Goal: Task Accomplishment & Management: Complete application form

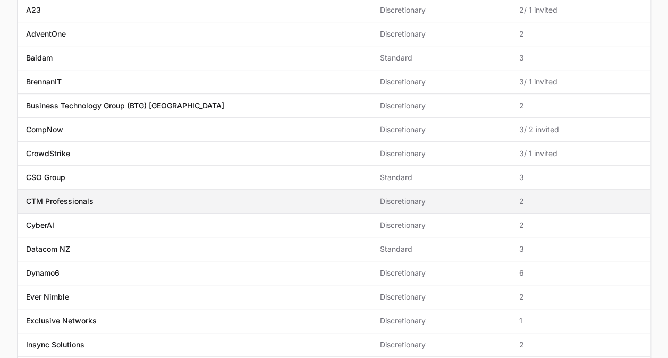
scroll to position [283, 0]
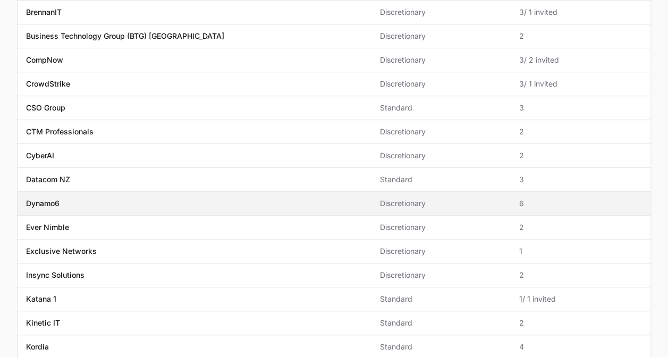
click at [48, 202] on p "Dynamo6" at bounding box center [42, 203] width 33 height 11
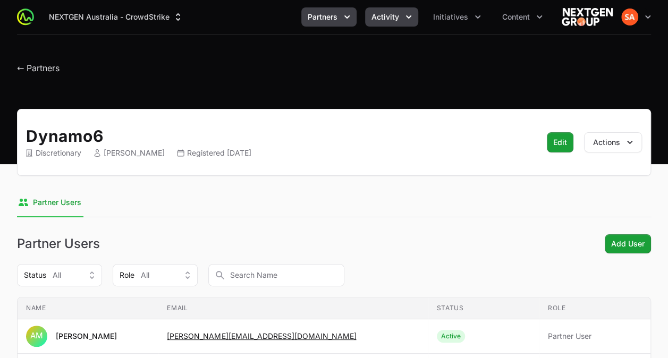
click at [400, 19] on button "Activity" at bounding box center [391, 16] width 53 height 19
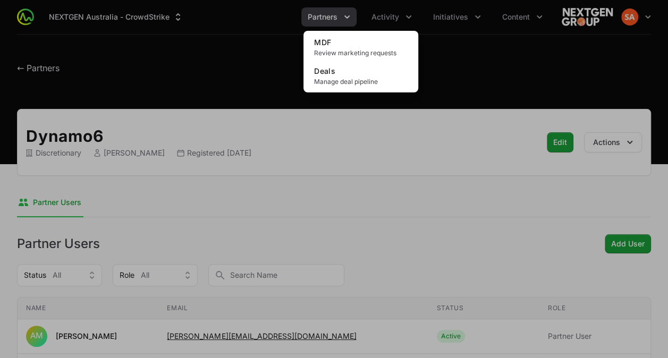
click at [451, 14] on div "Activity menu" at bounding box center [334, 179] width 668 height 358
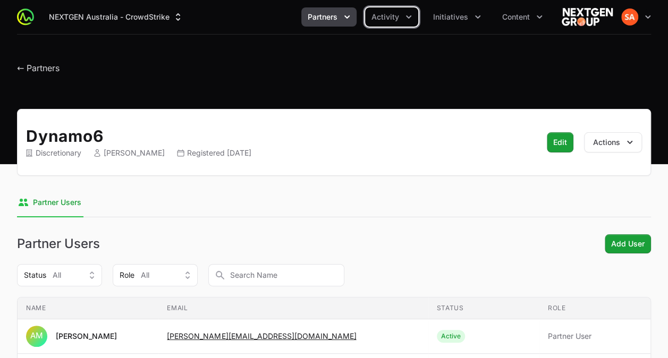
click at [451, 14] on span "Initiatives" at bounding box center [450, 17] width 35 height 11
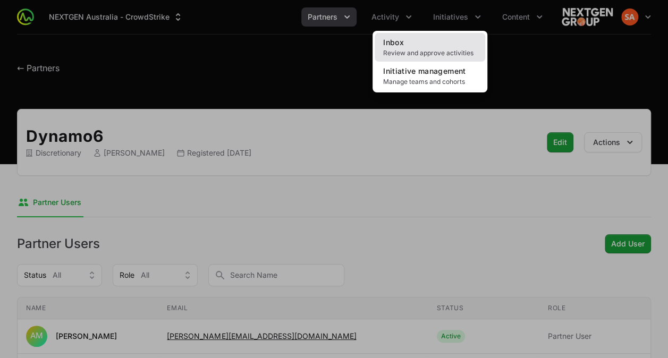
click at [412, 47] on link "Inbox Review and approve activities" at bounding box center [430, 47] width 111 height 29
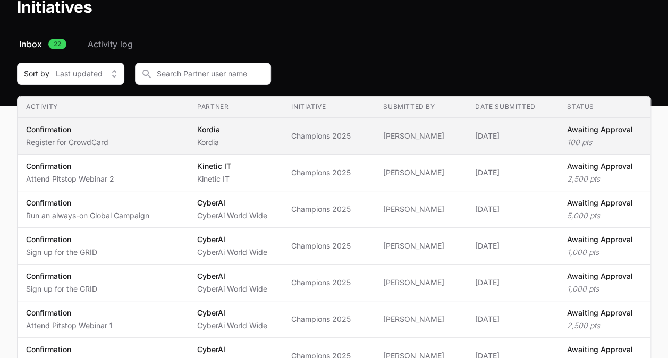
scroll to position [71, 0]
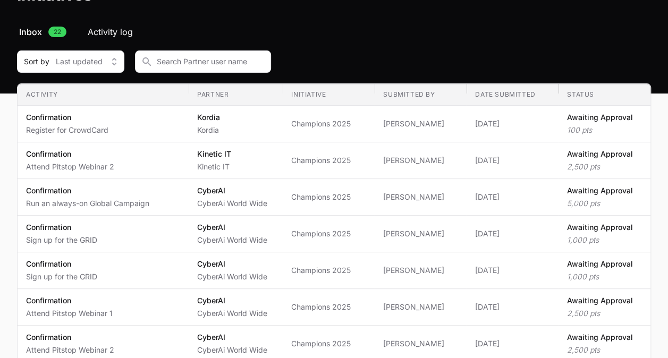
click at [123, 27] on span "Activity log" at bounding box center [110, 32] width 45 height 13
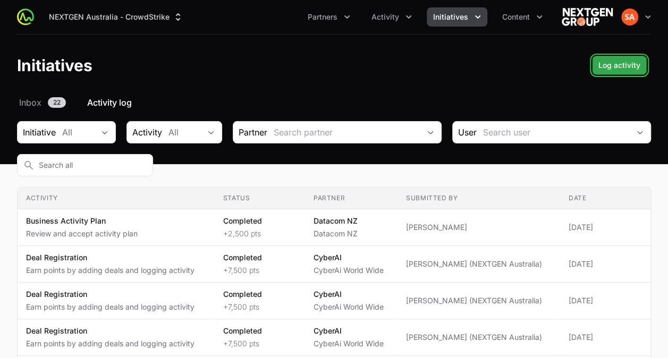
click at [640, 65] on span "Log activity" at bounding box center [619, 65] width 42 height 13
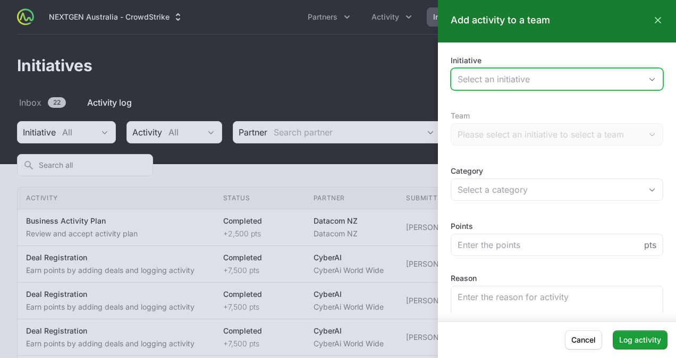
click at [536, 78] on div "Select an initiative" at bounding box center [550, 79] width 184 height 13
click at [0, 0] on li "NEXTGEN Crowdstrike APEX" at bounding box center [0, 0] width 0 height 0
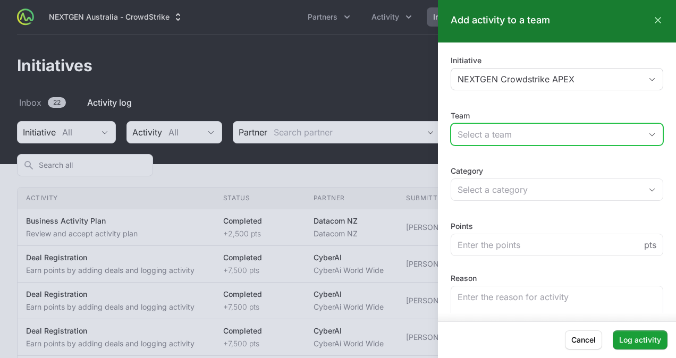
click at [503, 135] on div "Select a team" at bounding box center [550, 134] width 184 height 13
click at [0, 0] on li "Dynamo6" at bounding box center [0, 0] width 0 height 0
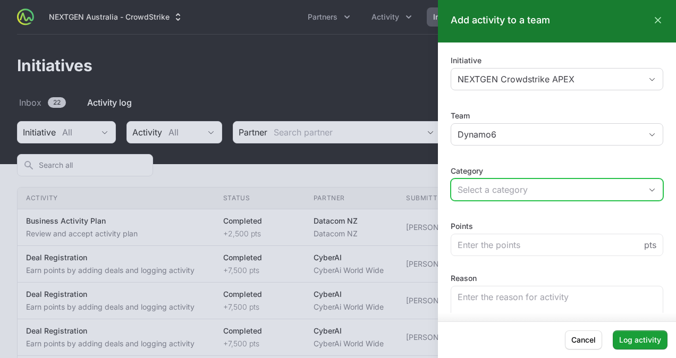
click at [490, 182] on button "Select a category" at bounding box center [557, 189] width 212 height 21
click at [0, 0] on li "Event" at bounding box center [0, 0] width 0 height 0
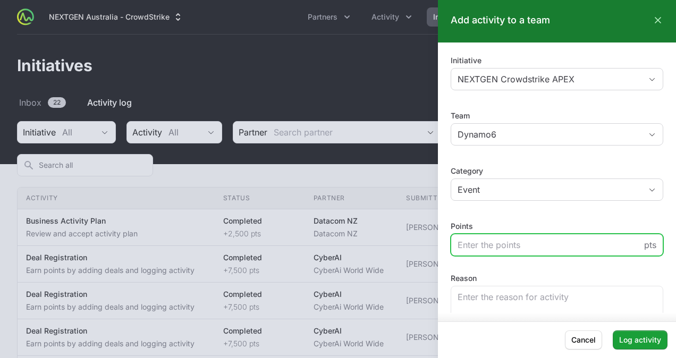
click at [508, 248] on input "Points" at bounding box center [550, 245] width 184 height 13
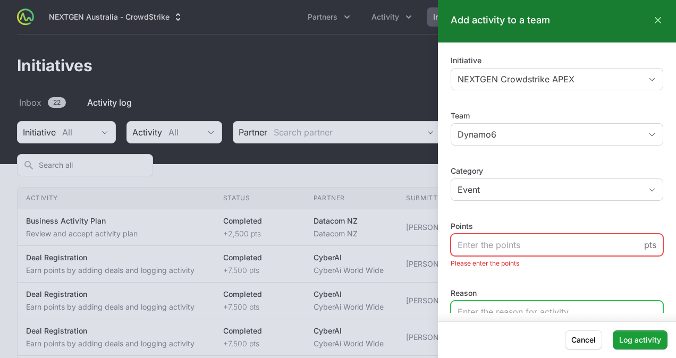
click at [506, 303] on textarea "Reason" at bounding box center [557, 326] width 212 height 51
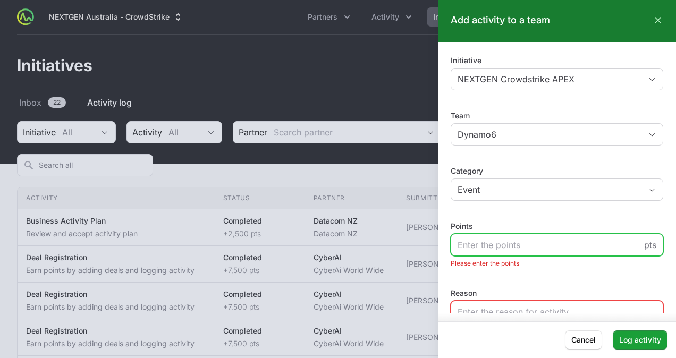
click at [486, 247] on input "Points" at bounding box center [550, 245] width 184 height 13
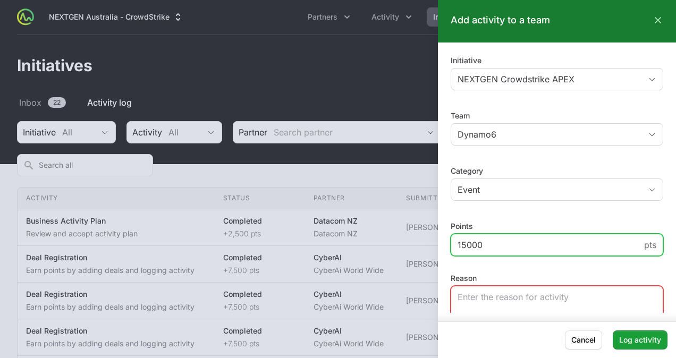
type input "15000"
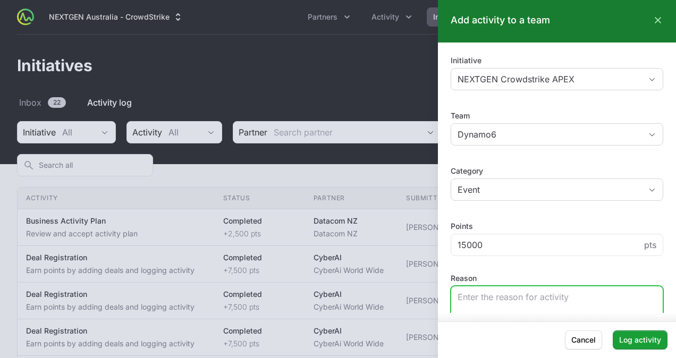
click at [491, 290] on textarea "Reason" at bounding box center [557, 311] width 212 height 51
click at [513, 294] on textarea "Blitz day with team" at bounding box center [557, 311] width 212 height 51
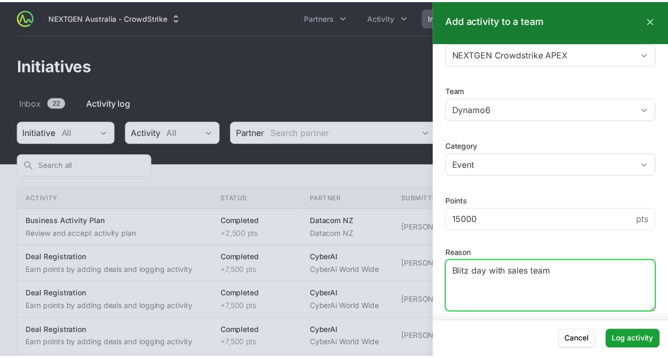
scroll to position [38, 0]
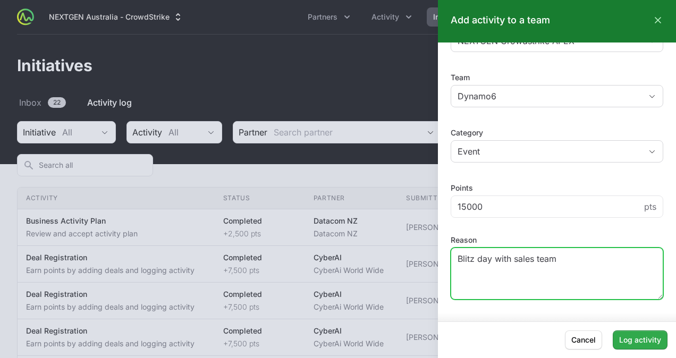
type textarea "Blitz day with sales team"
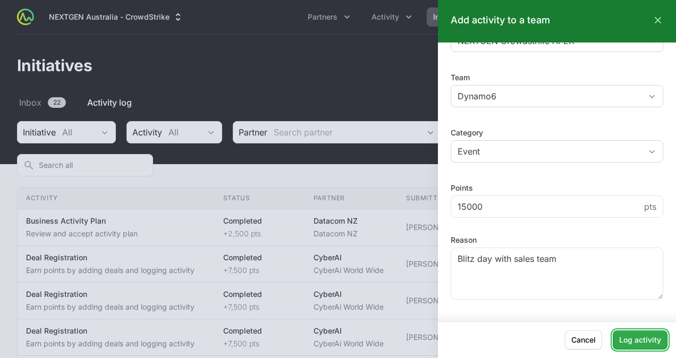
click at [641, 336] on span "Log activity" at bounding box center [640, 340] width 42 height 13
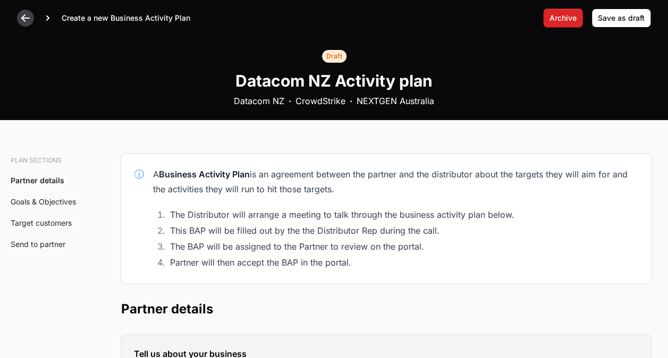
click at [22, 13] on icon at bounding box center [25, 18] width 11 height 11
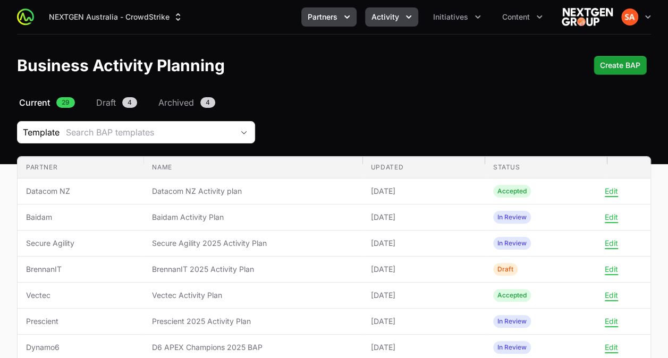
click at [401, 17] on button "Activity" at bounding box center [391, 16] width 53 height 19
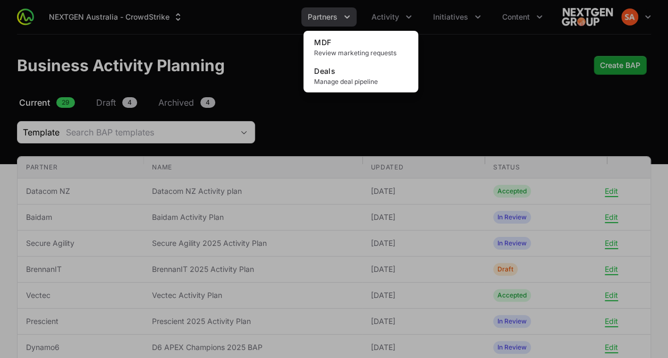
click at [444, 18] on div "Activity menu" at bounding box center [334, 179] width 668 height 358
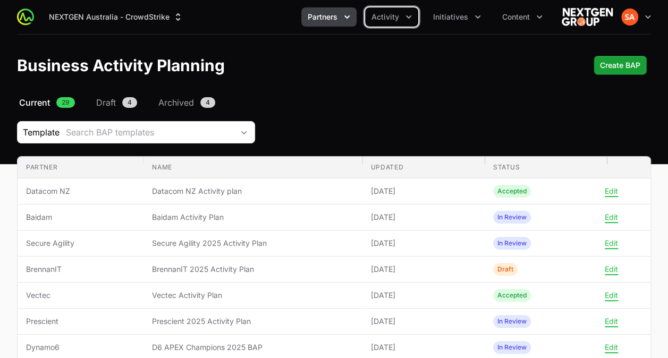
click at [444, 18] on span "Initiatives" at bounding box center [450, 17] width 35 height 11
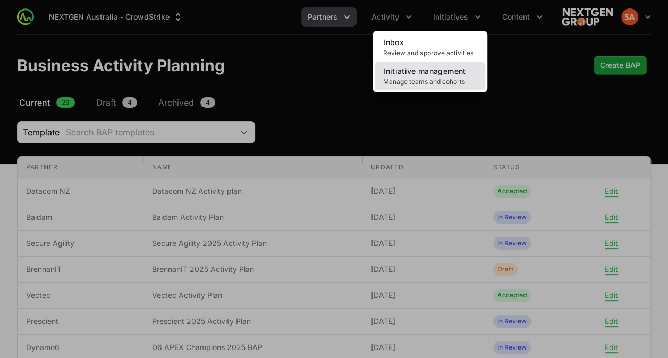
click at [425, 78] on span "Manage teams and cohorts" at bounding box center [430, 82] width 94 height 9
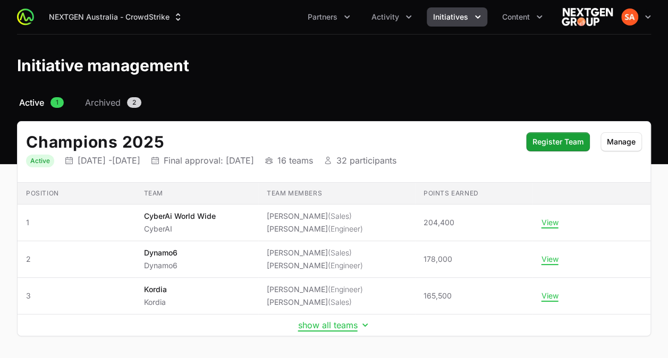
click at [459, 22] on button "Initiatives" at bounding box center [457, 16] width 61 height 19
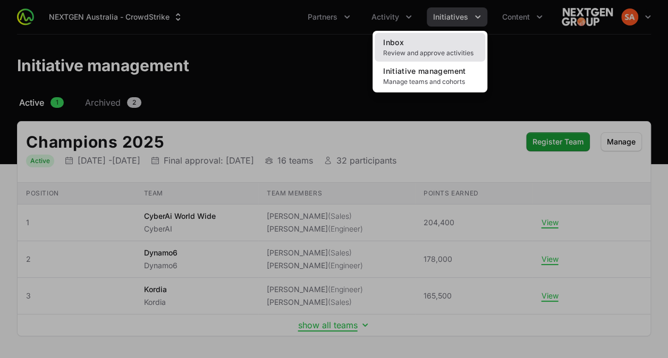
click at [430, 47] on link "Inbox Review and approve activities" at bounding box center [430, 47] width 111 height 29
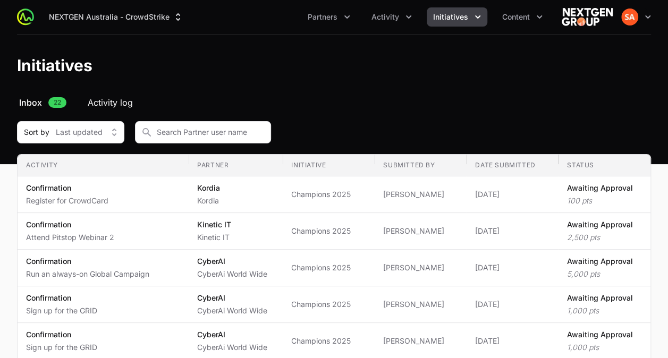
click at [119, 102] on span "Activity log" at bounding box center [110, 102] width 45 height 13
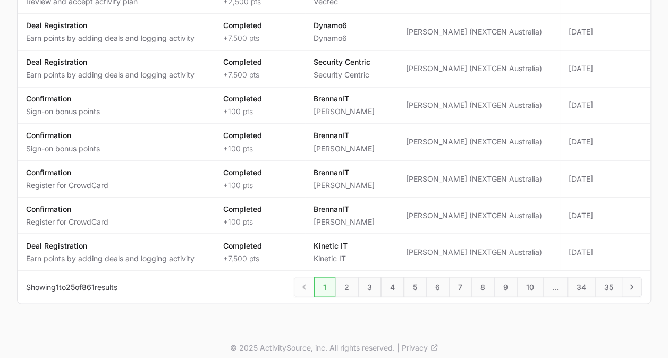
scroll to position [857, 0]
click at [353, 276] on span "2" at bounding box center [346, 286] width 23 height 20
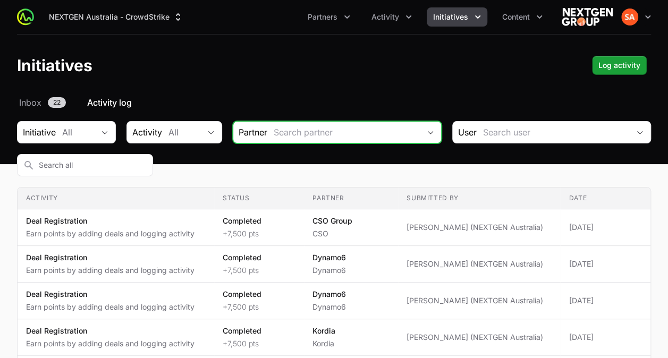
click at [365, 135] on input "Initiative activity log Filters" at bounding box center [343, 132] width 153 height 21
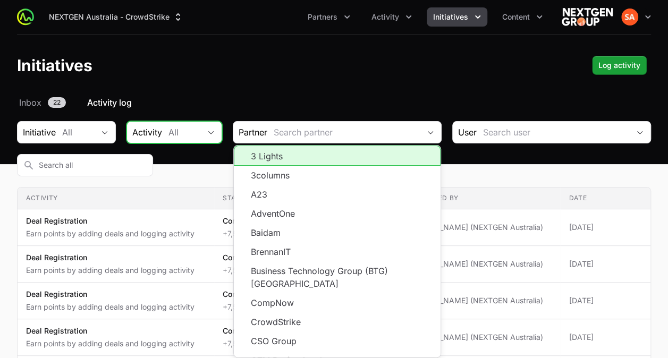
click at [222, 134] on button "All" at bounding box center [192, 132] width 60 height 21
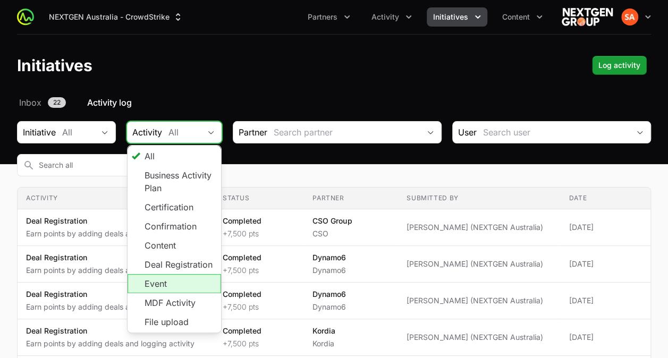
click at [184, 281] on li "Event" at bounding box center [175, 283] width 94 height 19
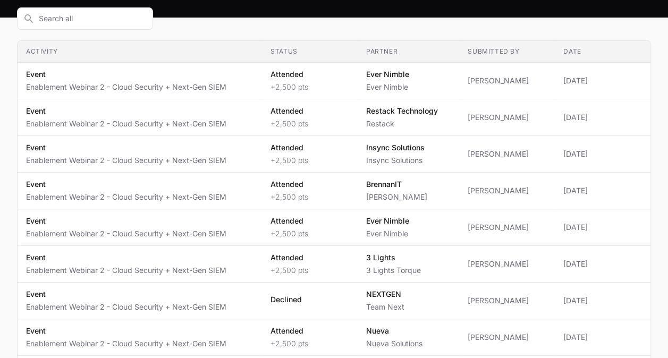
scroll to position [6, 0]
